Goal: Task Accomplishment & Management: Use online tool/utility

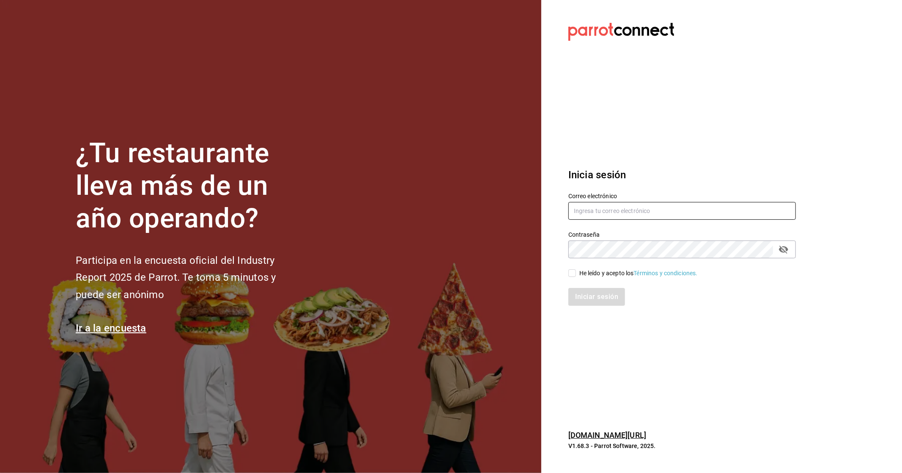
type input "belugacancun@gmail.com"
click at [436, 269] on div "He leído y acepto los Términos y condiciones." at bounding box center [639, 273] width 118 height 9
click at [436, 269] on input "He leído y acepto los Términos y condiciones." at bounding box center [573, 273] width 8 height 8
checkbox input "true"
click at [436, 302] on button "Iniciar sesión" at bounding box center [598, 297] width 58 height 18
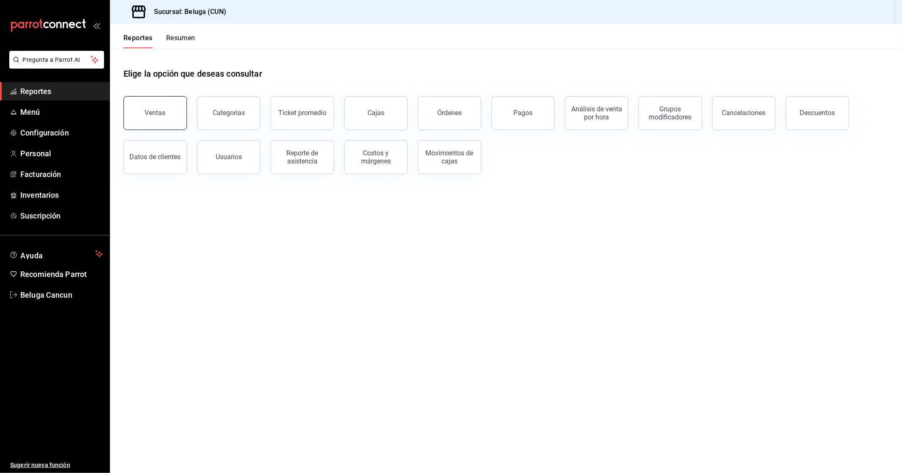
click at [170, 127] on button "Ventas" at bounding box center [155, 113] width 63 height 34
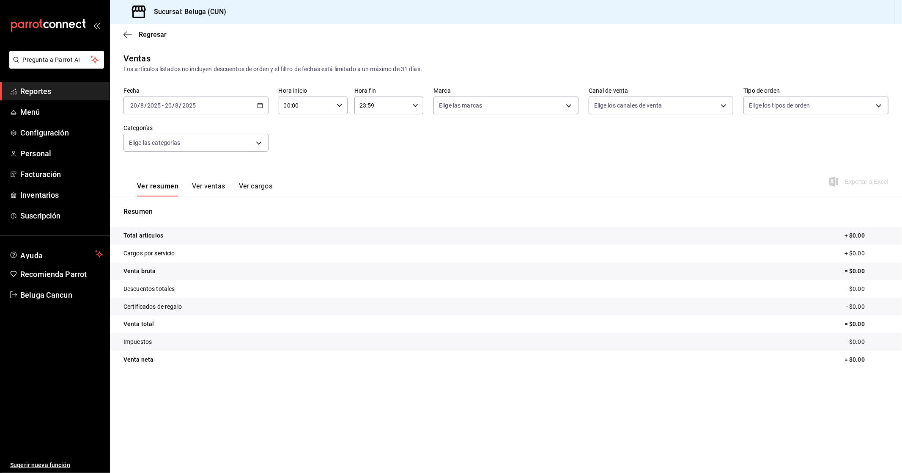
click at [209, 108] on div "[DATE] [DATE] - [DATE] [DATE]" at bounding box center [196, 105] width 145 height 18
click at [159, 206] on span "Rango de fechas" at bounding box center [164, 207] width 66 height 9
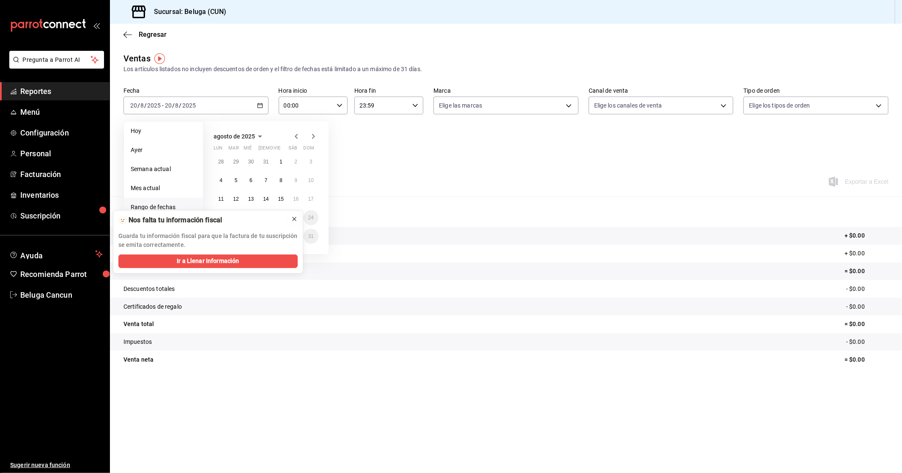
click at [296, 222] on icon at bounding box center [294, 218] width 7 height 7
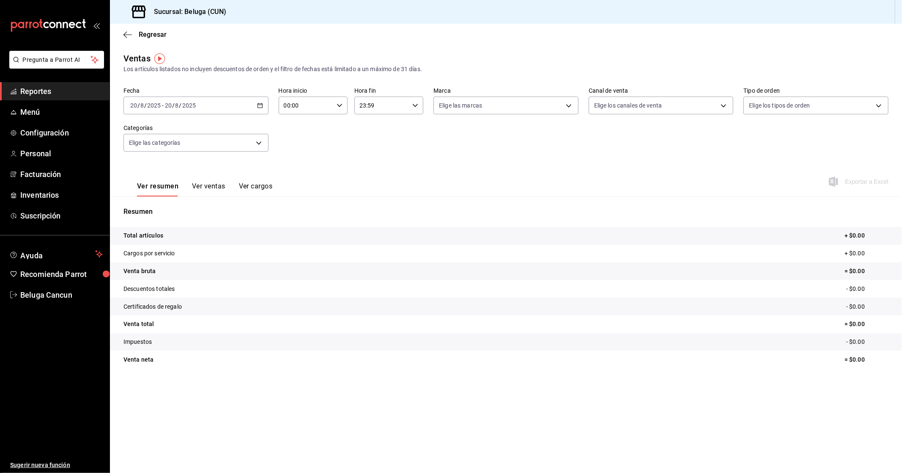
click at [221, 101] on div "[DATE] [DATE] - [DATE] [DATE]" at bounding box center [196, 105] width 145 height 18
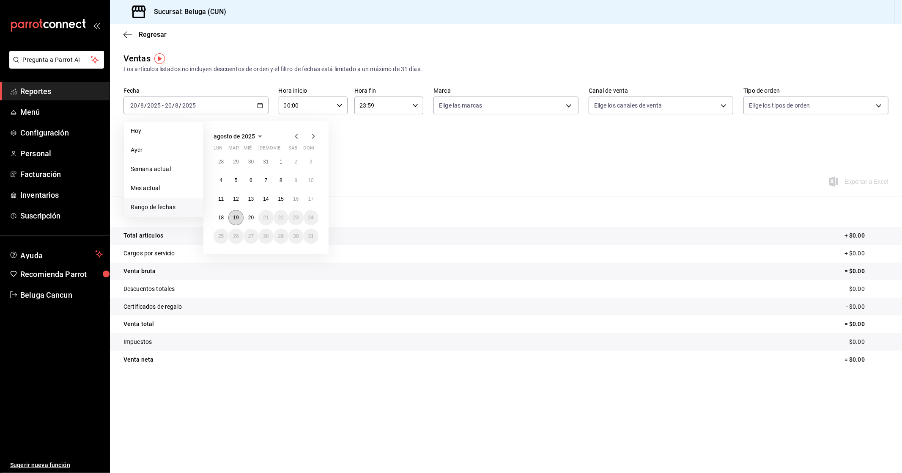
click at [237, 216] on abbr "19" at bounding box center [235, 217] width 5 height 6
click at [256, 220] on button "20" at bounding box center [251, 217] width 15 height 15
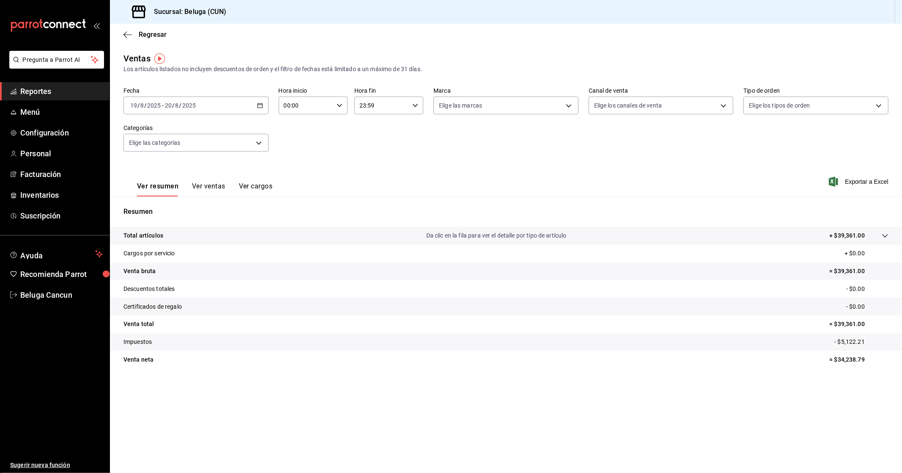
click at [312, 108] on input "00:00" at bounding box center [306, 105] width 55 height 17
click at [297, 144] on button "10" at bounding box center [295, 142] width 31 height 17
type input "10:00"
click at [375, 107] on div at bounding box center [451, 236] width 902 height 473
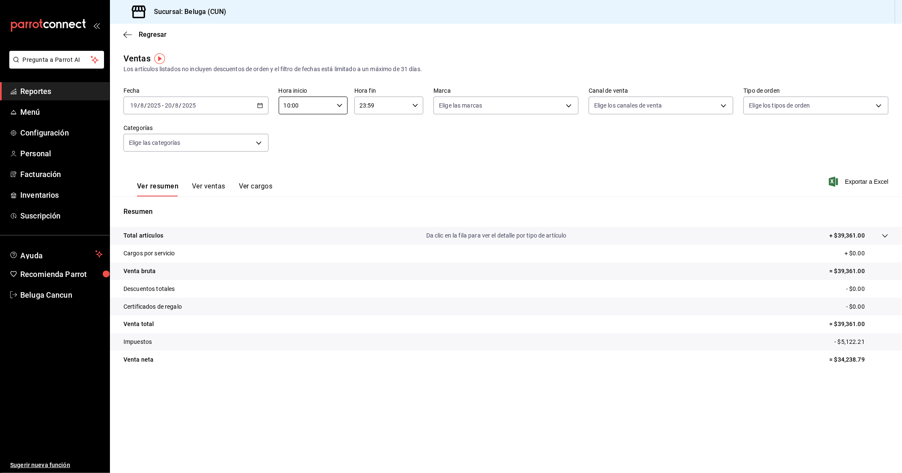
click at [399, 108] on input "23:59" at bounding box center [381, 105] width 55 height 17
click at [376, 158] on span "04" at bounding box center [371, 161] width 21 height 7
type input "04:59"
click at [563, 169] on div at bounding box center [451, 236] width 902 height 473
